Goal: Task Accomplishment & Management: Manage account settings

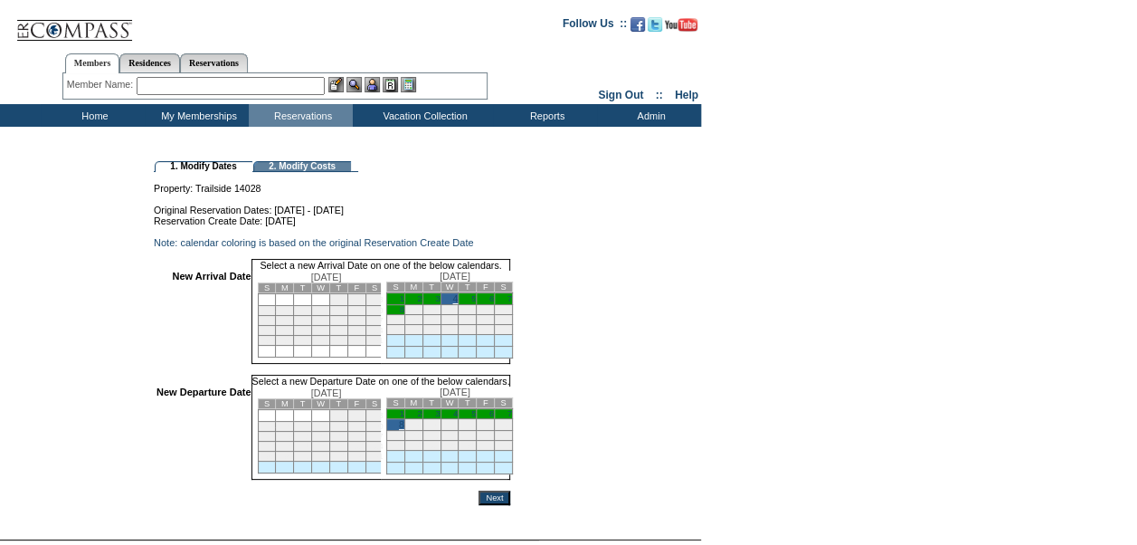
click at [510, 505] on input "Next" at bounding box center [495, 497] width 32 height 14
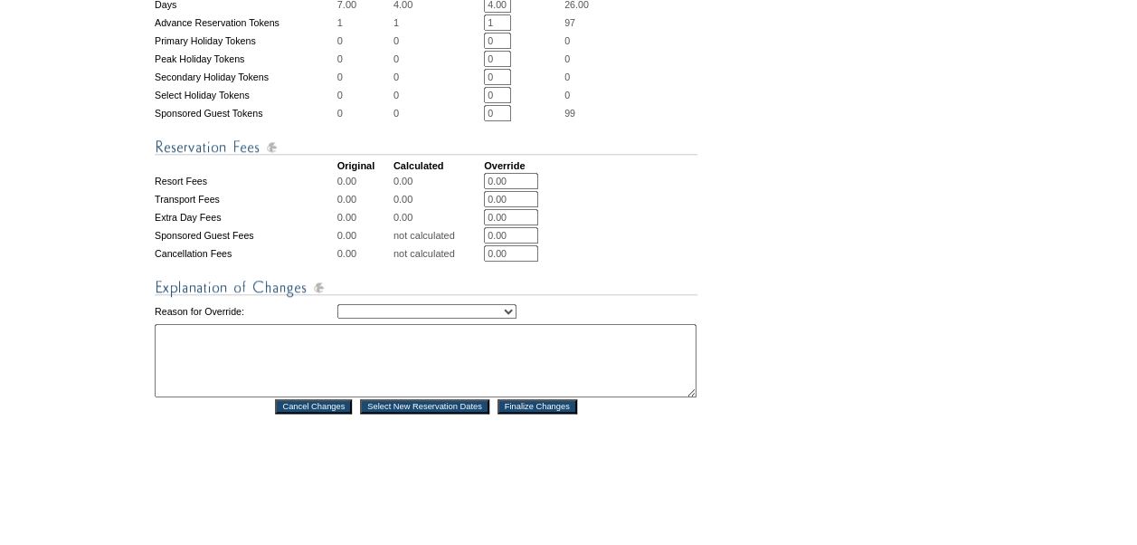
scroll to position [760, 0]
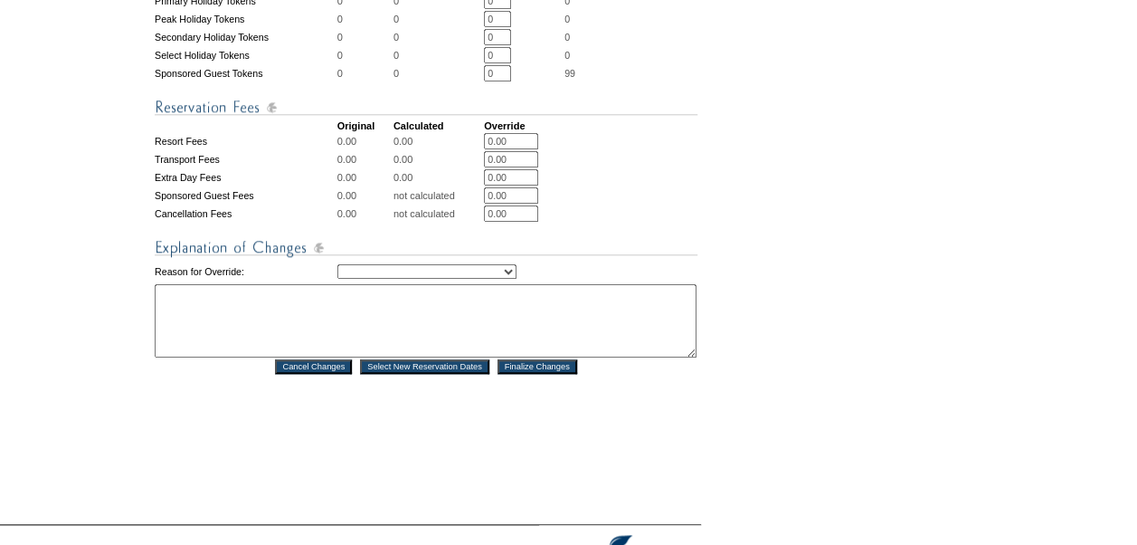
click at [517, 279] on select "Creating Continuous Stay Days Rebooked After Cancellation Editing Occupant Expe…" at bounding box center [427, 271] width 179 height 14
select select "1043"
click at [338, 279] on select "Creating Continuous Stay Days Rebooked After Cancellation Editing Occupant Expe…" at bounding box center [427, 271] width 179 height 14
click at [469, 350] on textarea at bounding box center [426, 320] width 542 height 73
type textarea "date change"
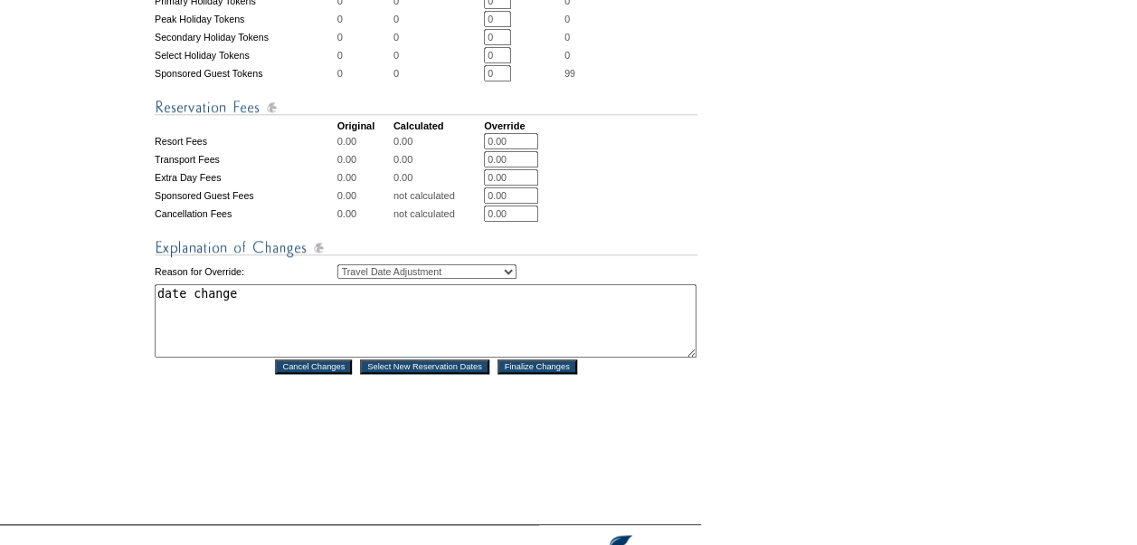
click at [536, 374] on input "Finalize Changes" at bounding box center [538, 366] width 80 height 14
